Goal: Register for event/course

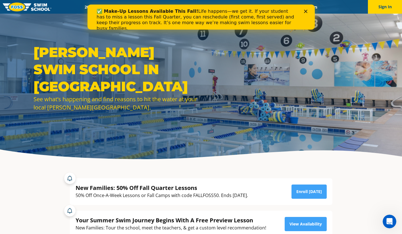
click at [307, 11] on icon "Close" at bounding box center [305, 11] width 3 height 3
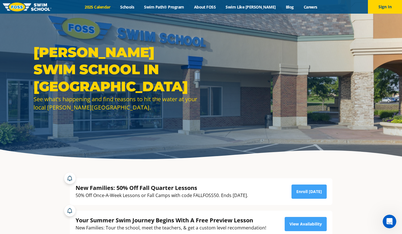
click at [110, 7] on link "2025 Calendar" at bounding box center [98, 6] width 36 height 5
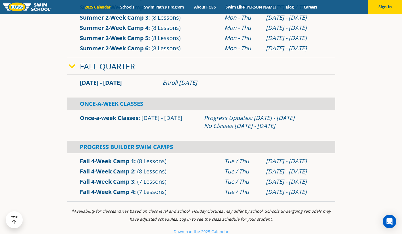
scroll to position [342, 0]
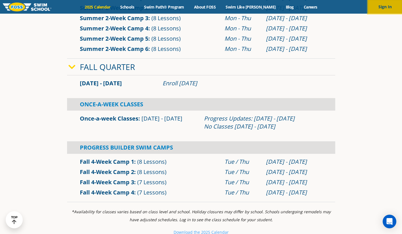
click at [385, 10] on button "Sign In" at bounding box center [385, 7] width 34 height 14
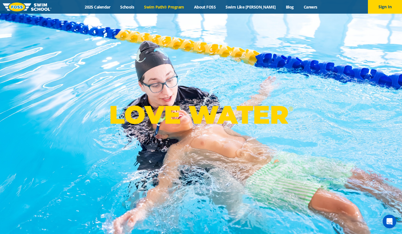
click at [171, 6] on link "Swim Path® Program" at bounding box center [164, 6] width 50 height 5
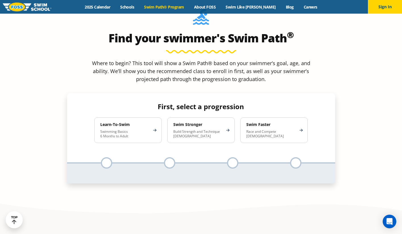
scroll to position [545, 0]
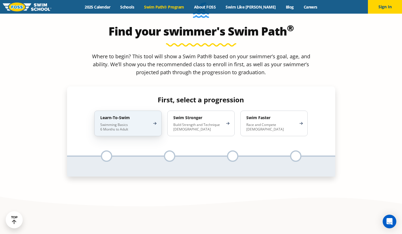
click at [149, 123] on p "Swimming Basics 6 Months to Adult" at bounding box center [125, 127] width 50 height 9
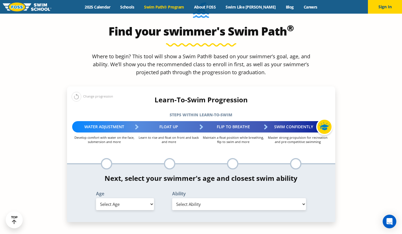
click at [135, 198] on select "Select Age 6 months - 1 year 1 year 2 years 3 years 4 years 5 years 6 years 7 y…" at bounding box center [125, 204] width 58 height 12
select select "2-years"
click at [96, 198] on select "Select Age 6 months - 1 year 1 year 2 years 3 years 4 years 5 years 6 years 7 y…" at bounding box center [125, 204] width 58 height 12
click at [196, 198] on select "Select Ability First in-water experience Comfortable with water poured over the…" at bounding box center [239, 204] width 134 height 12
select select "2-years-comfortable-with-water-poured-over-face-eyes-and-ears-and-with-ears-in-…"
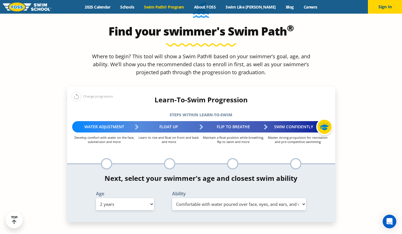
click at [172, 198] on select "Select Ability First in-water experience Comfortable with water poured over the…" at bounding box center [239, 204] width 134 height 12
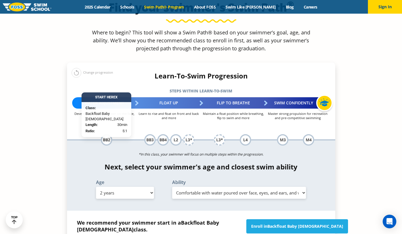
scroll to position [573, 0]
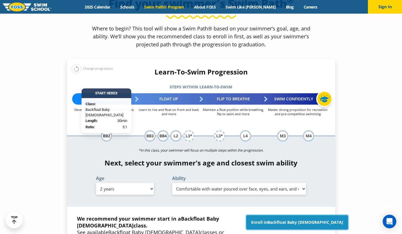
click at [285, 215] on link "Enroll in Backfloat Baby 2" at bounding box center [297, 222] width 102 height 14
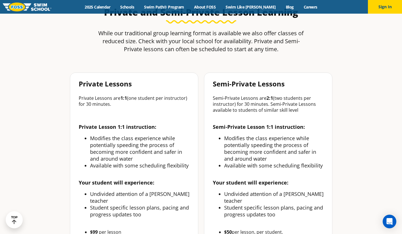
scroll to position [181, 0]
